Goal: Information Seeking & Learning: Learn about a topic

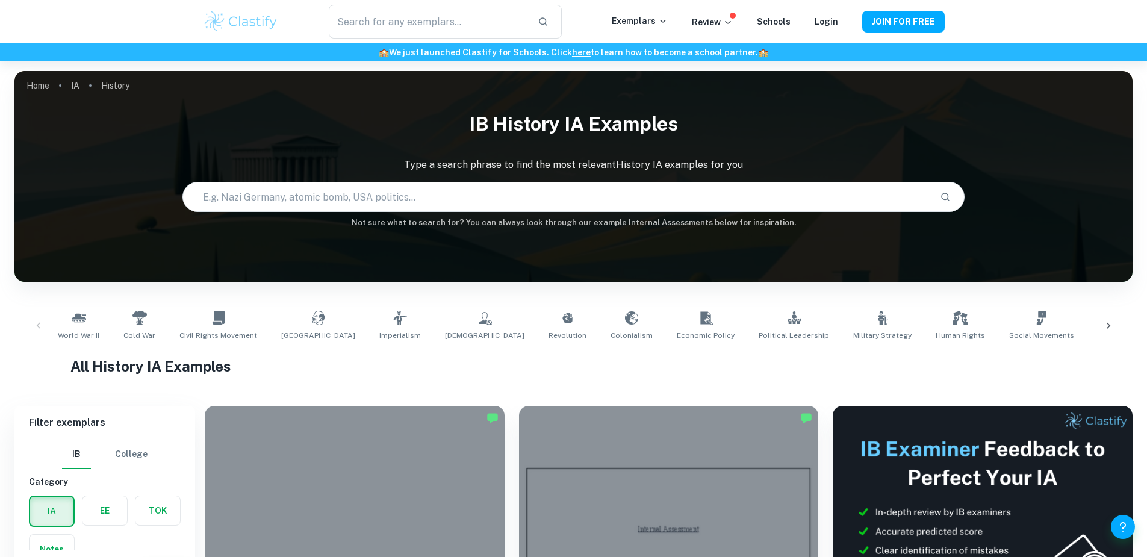
scroll to position [28, 0]
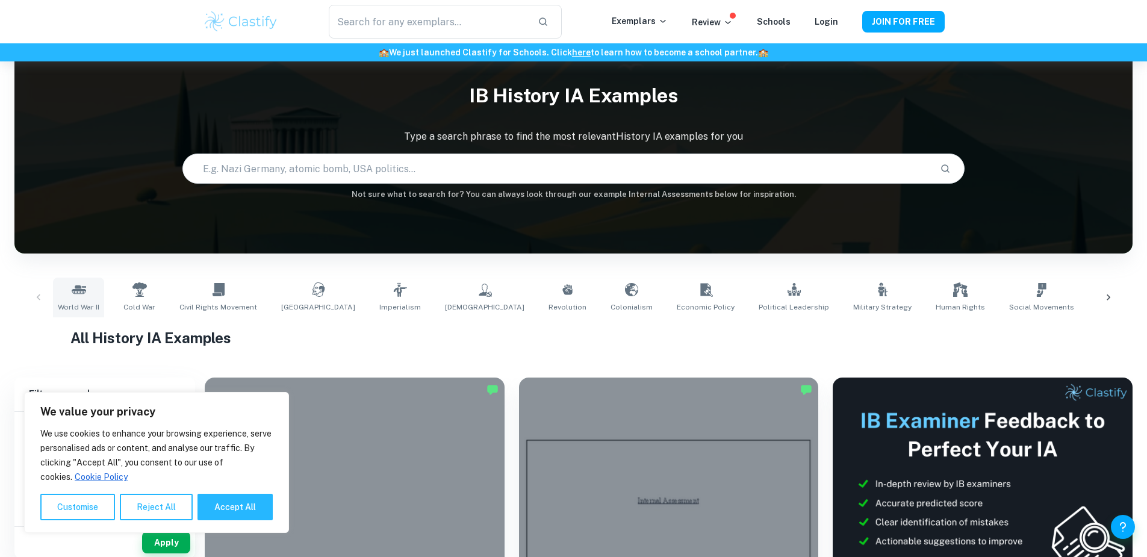
click at [87, 296] on link "World War II" at bounding box center [78, 298] width 51 height 40
type input "World War II"
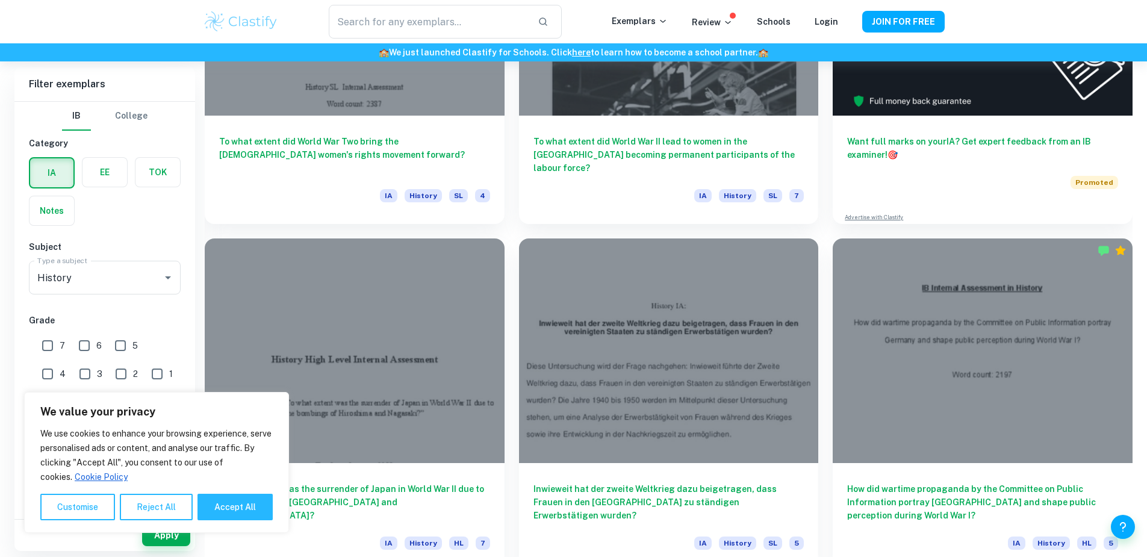
scroll to position [771, 0]
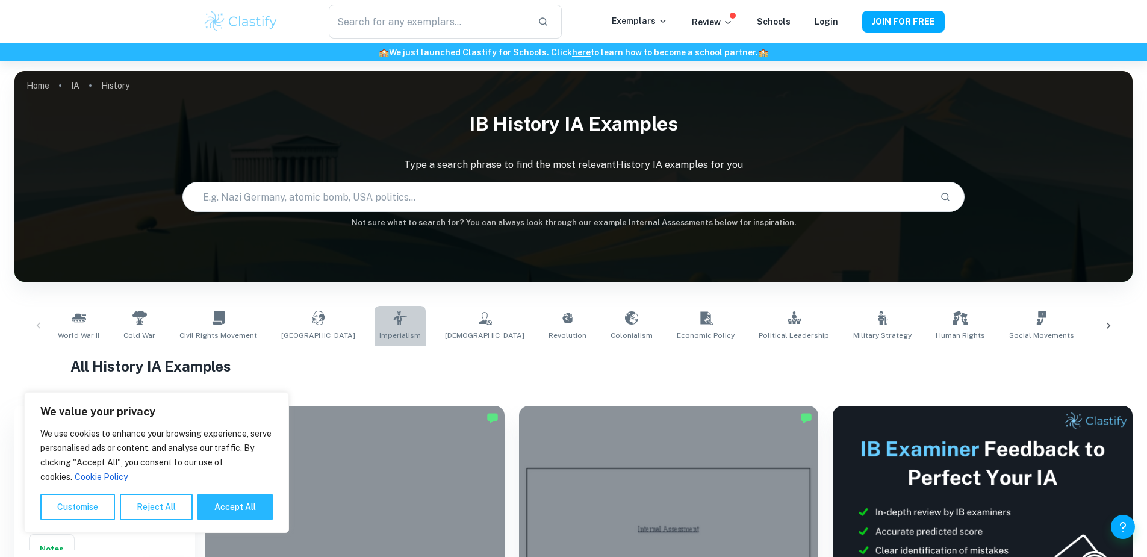
click at [375, 328] on link "Imperialism" at bounding box center [400, 326] width 51 height 40
type input "Imperialism"
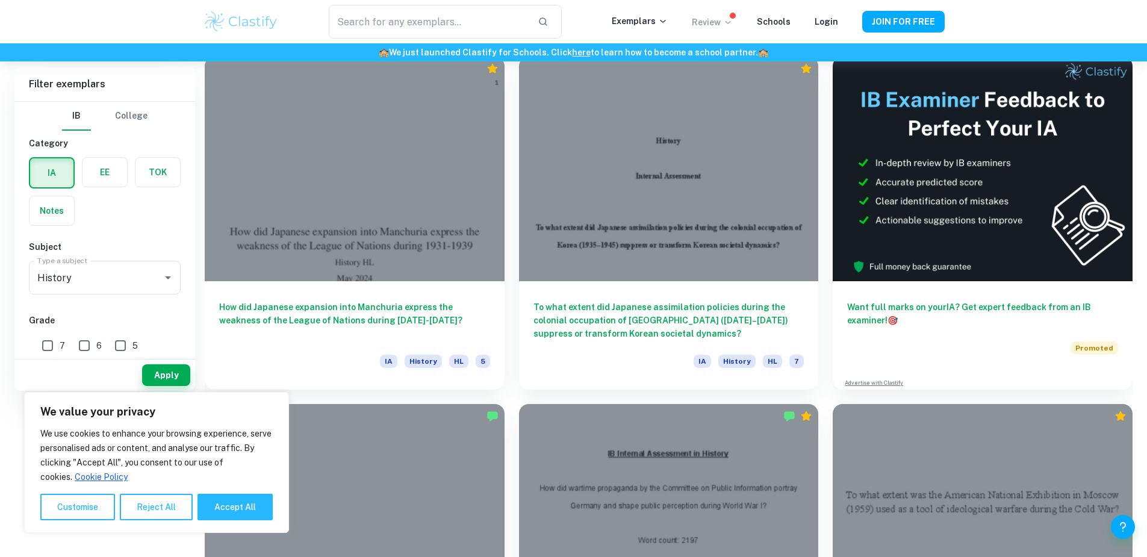
scroll to position [96, 0]
